Goal: Find specific page/section: Find specific page/section

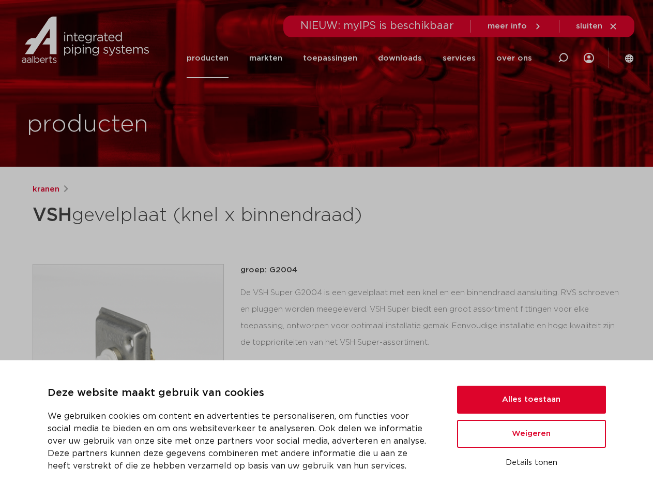
click at [326, 248] on div "kranen VSH gevelplaat (knel x binnendraad) groep: G2004 lees meer [PERSON_NAME]" at bounding box center [326, 397] width 605 height 429
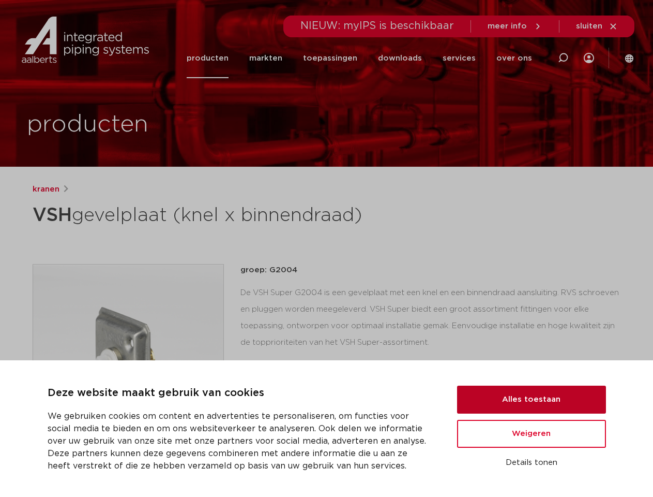
click at [532, 399] on button "Alles toestaan" at bounding box center [531, 399] width 149 height 28
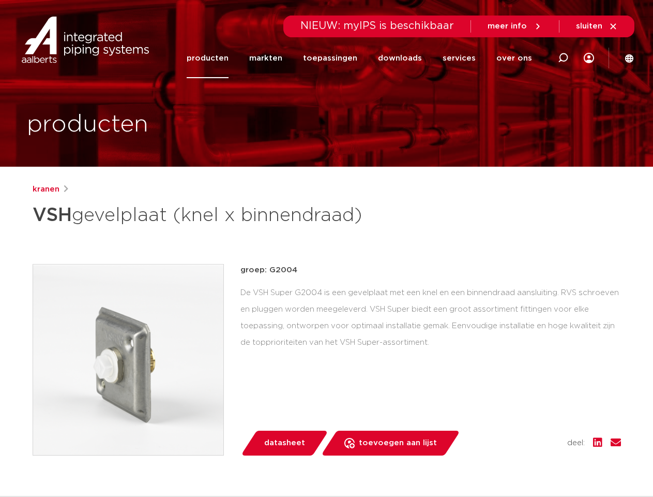
click at [532, 433] on div "datasheet toevoegen aan lijst opslaan in my IPS verwijder uit lijst deel:" at bounding box center [435, 442] width 372 height 25
click at [532, 462] on div "kranen VSH gevelplaat (knel x binnendraad) groep: G2004 lees meer [PERSON_NAME]" at bounding box center [326, 397] width 605 height 429
click at [365, 58] on li "toepassingen" at bounding box center [330, 58] width 75 height 40
click at [563, 58] on icon at bounding box center [563, 58] width 12 height 12
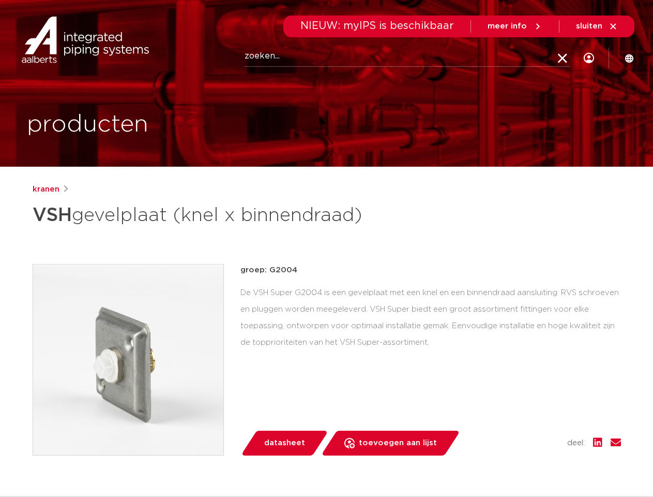
click at [597, 26] on span "sluiten" at bounding box center [589, 26] width 26 height 8
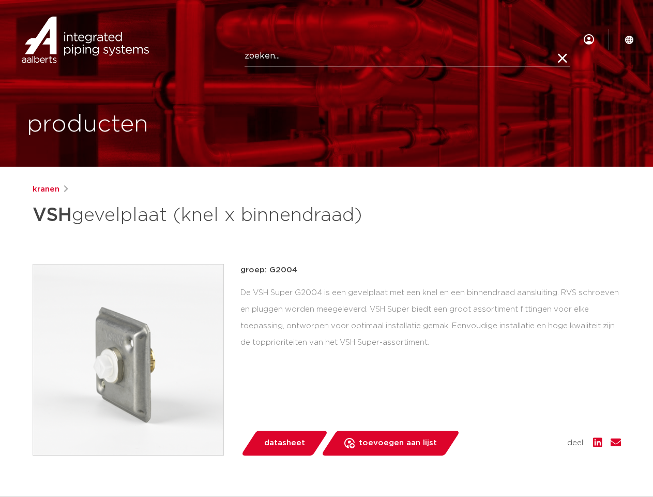
click at [128, 359] on img at bounding box center [128, 359] width 190 height 190
